Goal: Check status

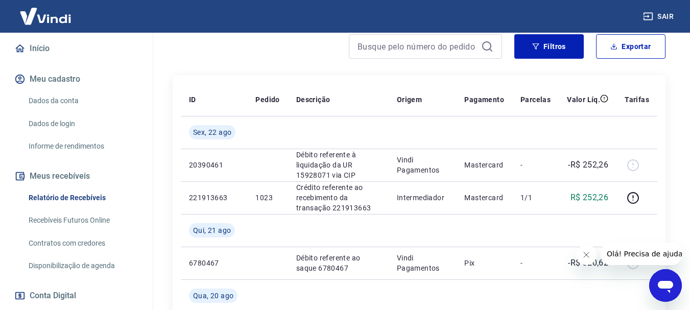
scroll to position [204, 0]
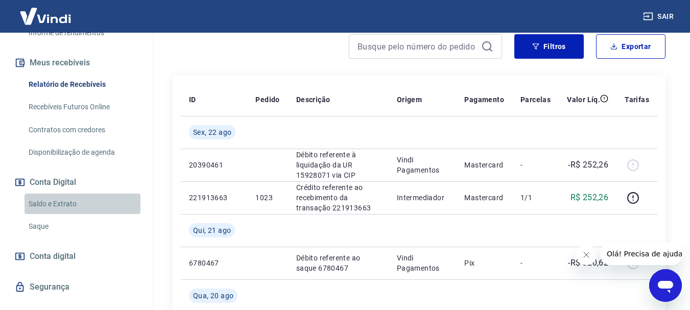
click at [98, 205] on link "Saldo e Extrato" at bounding box center [83, 203] width 116 height 21
